Goal: Task Accomplishment & Management: Use online tool/utility

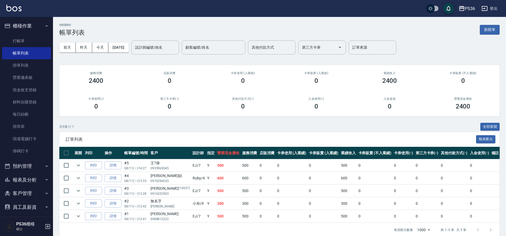
scroll to position [12, 0]
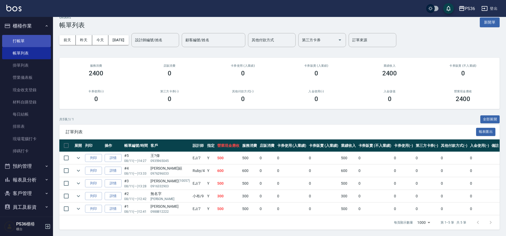
click at [28, 42] on link "打帳單" at bounding box center [26, 41] width 49 height 12
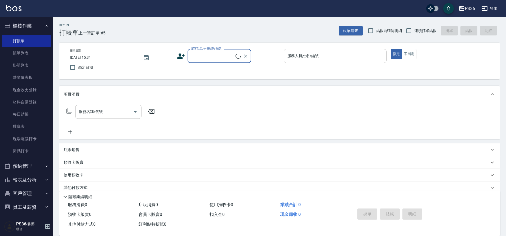
click at [236, 54] on div "顧客姓名/手機號碼/編號" at bounding box center [220, 56] width 64 height 14
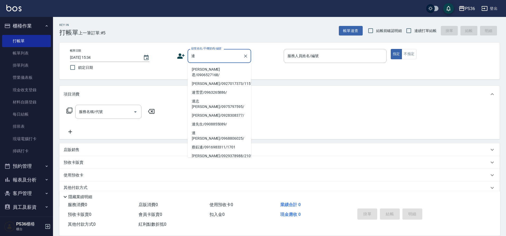
click at [213, 70] on li "[PERSON_NAME]君/0906527168/" at bounding box center [220, 72] width 64 height 14
type input "[PERSON_NAME]君/0906527168/"
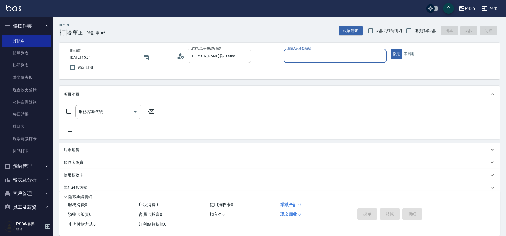
type input "小布-9"
click at [90, 112] on input "服務名稱/代號" at bounding box center [105, 111] width 54 height 9
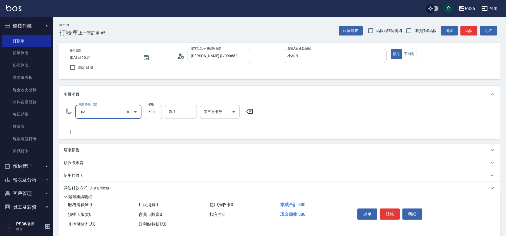
type input "B級洗剪(103)"
click at [392, 217] on button "結帳" at bounding box center [390, 214] width 20 height 11
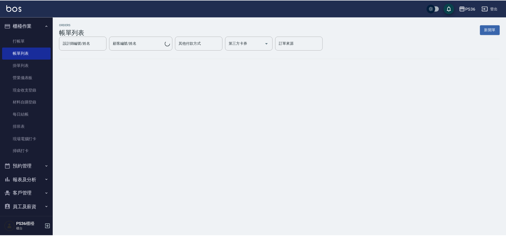
scroll to position [31, 0]
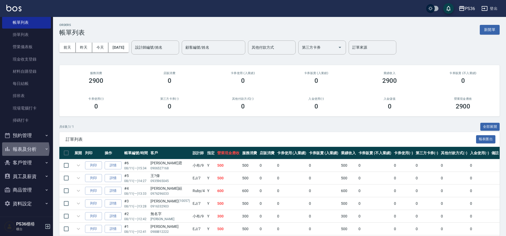
click at [22, 149] on button "報表及分析" at bounding box center [26, 150] width 49 height 14
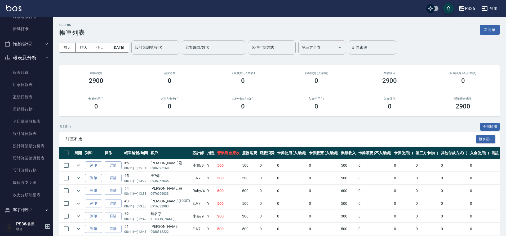
scroll to position [163, 0]
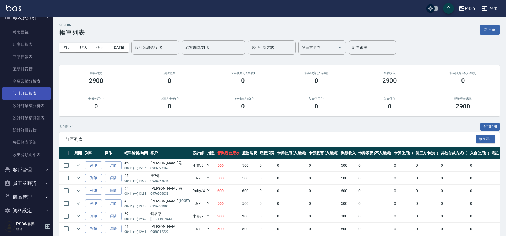
click at [33, 97] on link "設計師日報表" at bounding box center [26, 93] width 49 height 12
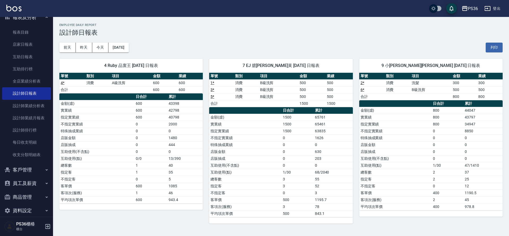
click at [287, 179] on td "3" at bounding box center [298, 179] width 32 height 7
click at [85, 46] on button "昨天" at bounding box center [84, 48] width 16 height 10
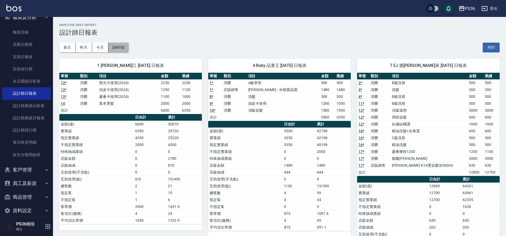
click at [129, 51] on button "[DATE]" at bounding box center [118, 48] width 20 height 10
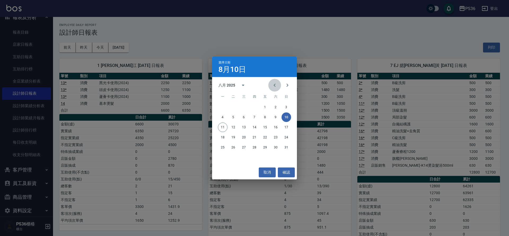
click at [275, 85] on icon "Previous month" at bounding box center [274, 85] width 6 height 6
click at [255, 145] on button "31" at bounding box center [255, 148] width 10 height 10
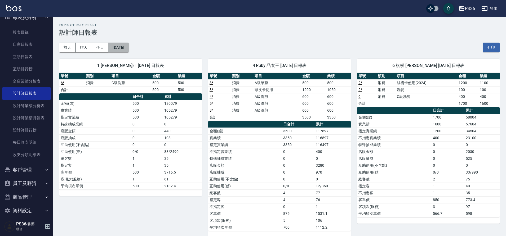
click at [128, 49] on button "[DATE]" at bounding box center [118, 48] width 20 height 10
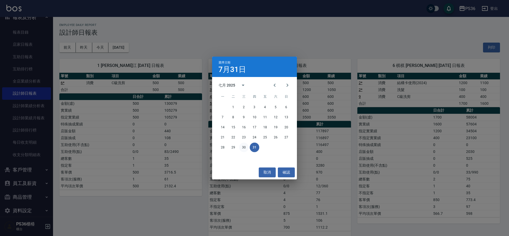
click at [243, 149] on button "30" at bounding box center [244, 148] width 10 height 10
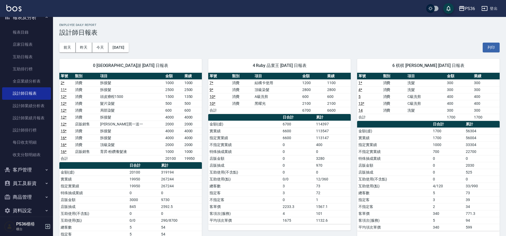
click at [243, 149] on td "特殊抽成業績" at bounding box center [244, 151] width 73 height 7
click at [129, 51] on button "[DATE]" at bounding box center [118, 48] width 20 height 10
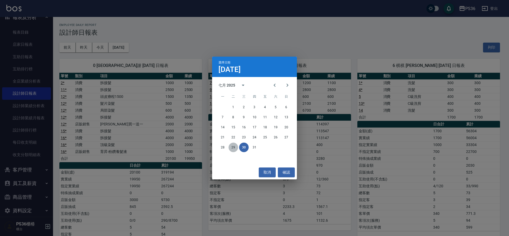
click at [233, 148] on button "29" at bounding box center [234, 148] width 10 height 10
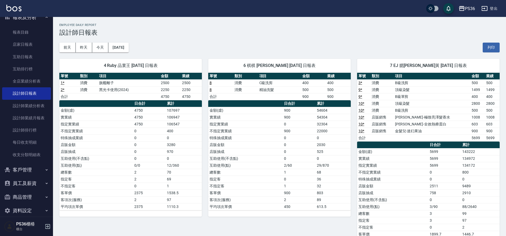
click at [233, 148] on td "店販金額" at bounding box center [245, 145] width 74 height 7
click at [98, 46] on button "今天" at bounding box center [100, 48] width 16 height 10
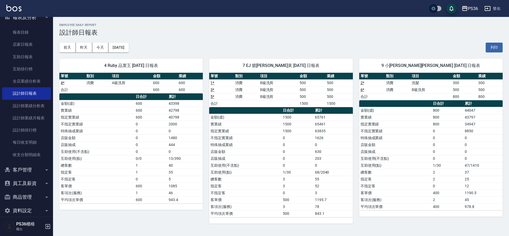
click at [212, 163] on td "互助使用(不含點)" at bounding box center [245, 165] width 72 height 7
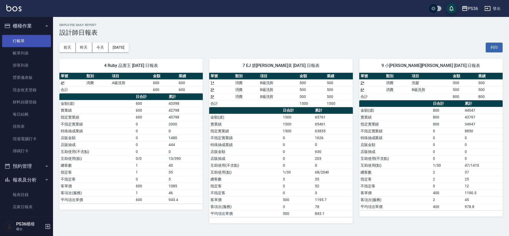
click at [26, 42] on link "打帳單" at bounding box center [26, 41] width 49 height 12
